Goal: Go to known website

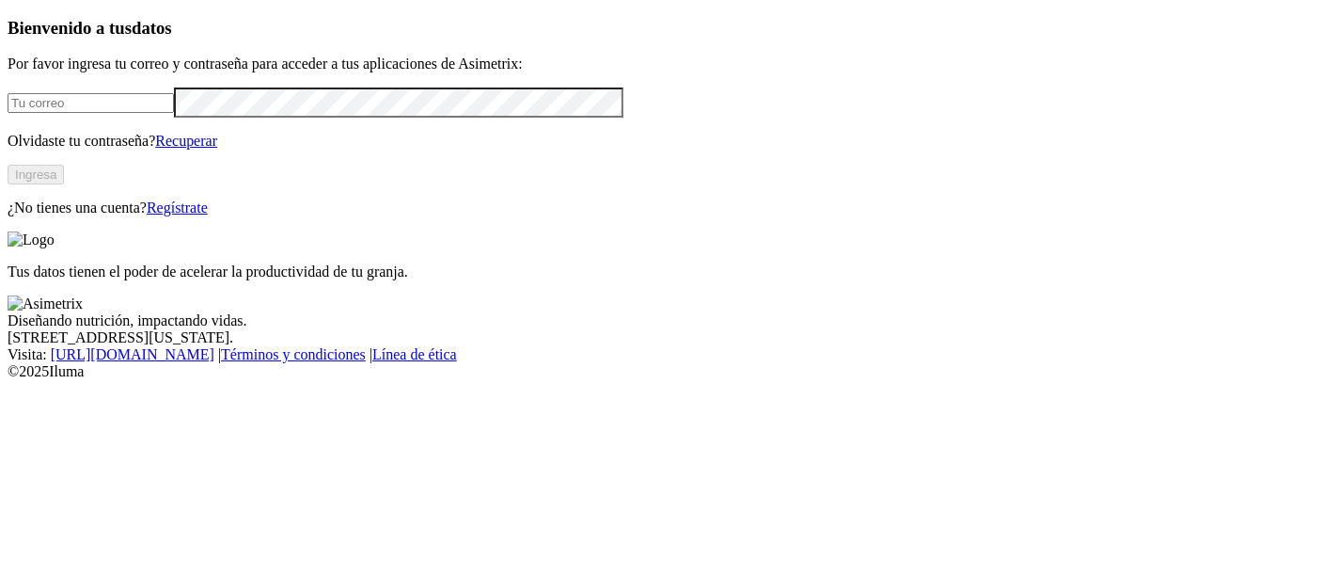
type input "[EMAIL_ADDRESS][PERSON_NAME][DOMAIN_NAME]"
click at [64, 184] on button "Ingresa" at bounding box center [36, 175] width 56 height 20
